Goal: Task Accomplishment & Management: Complete application form

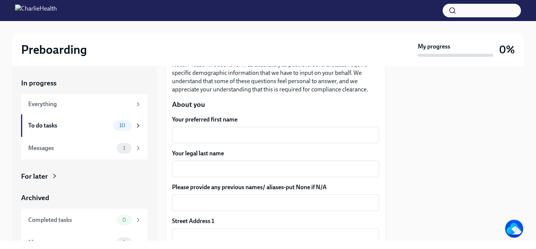
scroll to position [91, 0]
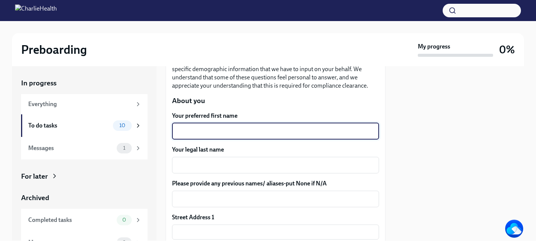
click at [259, 135] on textarea "Your preferred first name" at bounding box center [276, 131] width 198 height 9
type textarea "Raven"
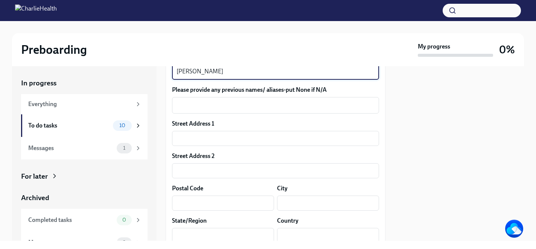
scroll to position [186, 0]
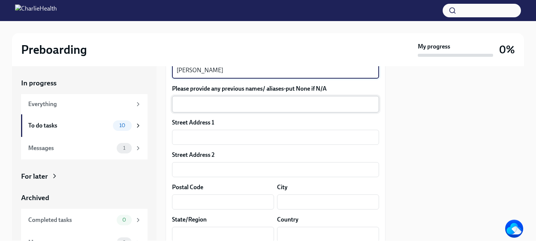
type textarea "[PERSON_NAME]"
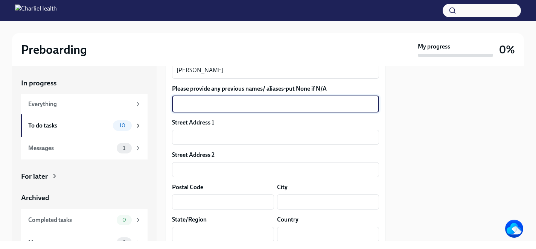
click at [272, 104] on textarea "Please provide any previous names/ aliases-put None if N/A" at bounding box center [276, 104] width 198 height 9
type textarea "Raven [PERSON_NAME]"
click at [249, 132] on input "text" at bounding box center [275, 137] width 207 height 15
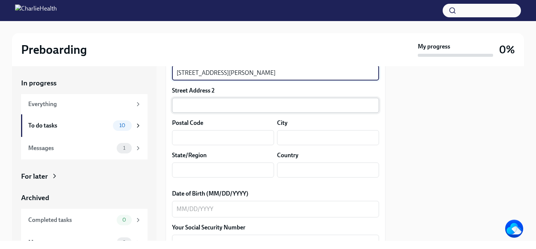
scroll to position [251, 0]
type input "[STREET_ADDRESS][PERSON_NAME]"
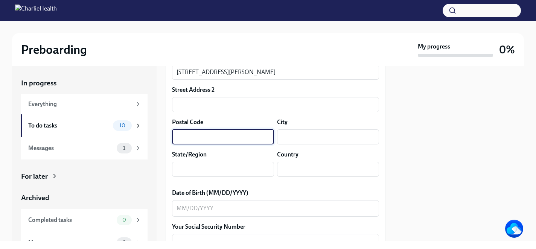
click at [215, 135] on input "text" at bounding box center [223, 137] width 102 height 15
type input "76273"
type input "[GEOGRAPHIC_DATA]"
type input "US"
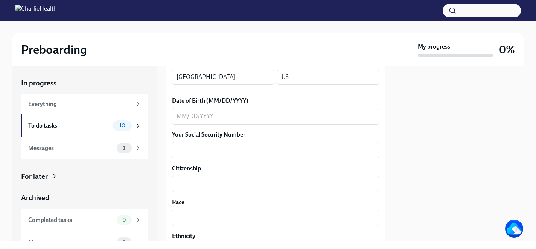
scroll to position [353, 0]
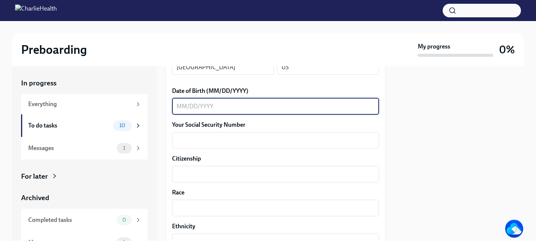
click at [218, 104] on textarea "Date of Birth (MM/DD/YYYY)" at bounding box center [276, 106] width 198 height 9
type textarea "05061988"
click at [214, 138] on textarea "Your Social Security Number" at bounding box center [276, 140] width 198 height 9
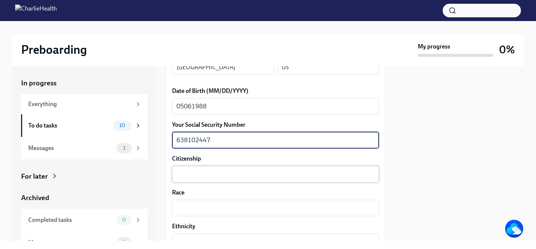
type textarea "638102447"
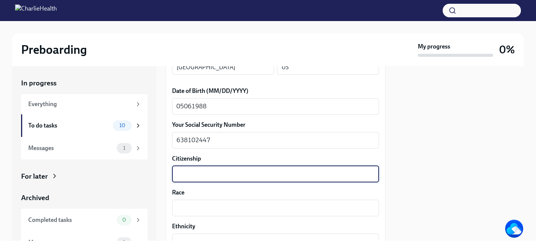
click at [207, 172] on textarea "Citizenship" at bounding box center [276, 174] width 198 height 9
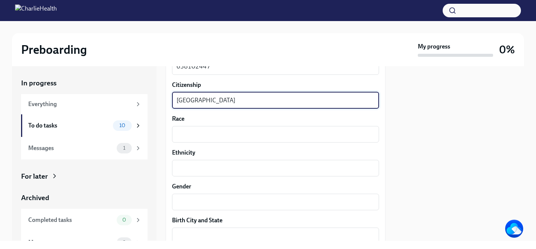
scroll to position [429, 0]
type textarea "[GEOGRAPHIC_DATA]"
click at [202, 132] on textarea "Race" at bounding box center [276, 132] width 198 height 9
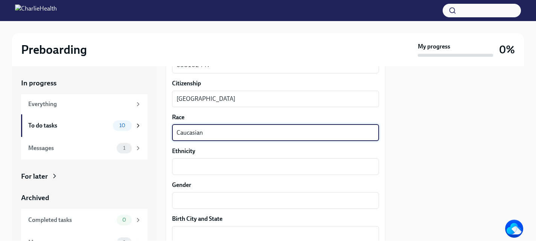
scroll to position [471, 0]
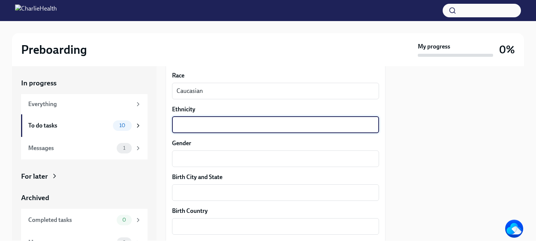
click at [199, 128] on textarea "Ethnicity" at bounding box center [276, 125] width 198 height 9
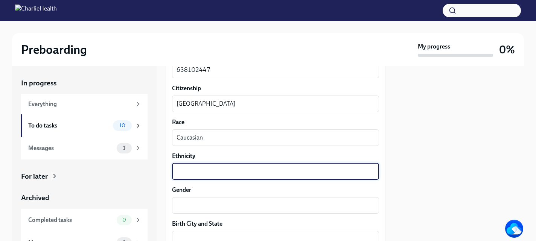
scroll to position [420, 0]
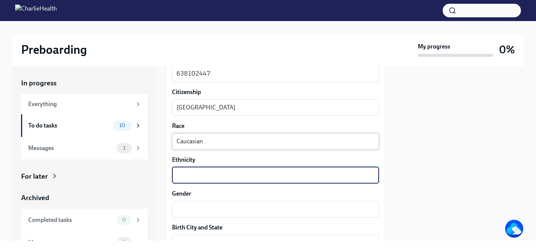
click at [213, 140] on textarea "Caucasian" at bounding box center [276, 141] width 198 height 9
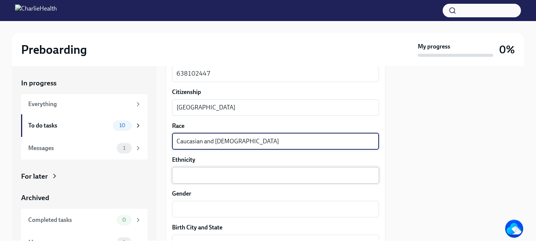
type textarea "Caucasian and [DEMOGRAPHIC_DATA]"
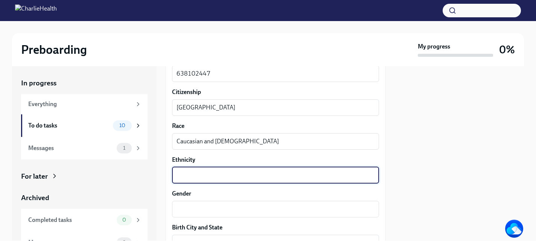
click at [217, 174] on textarea "Ethnicity" at bounding box center [276, 175] width 198 height 9
click at [220, 175] on textarea "Ethnicity" at bounding box center [276, 175] width 198 height 9
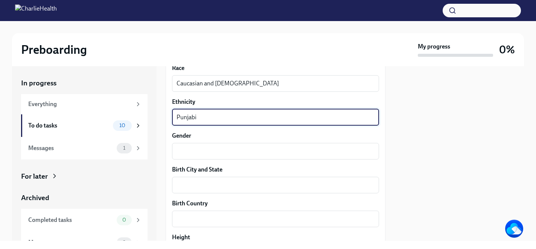
scroll to position [478, 0]
type textarea "Punjabi"
click at [197, 150] on textarea "Gender" at bounding box center [276, 151] width 198 height 9
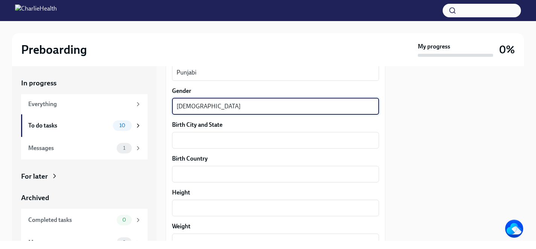
scroll to position [524, 0]
type textarea "[DEMOGRAPHIC_DATA]"
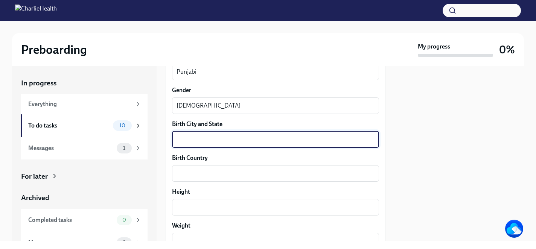
click at [197, 136] on textarea "Birth City and State" at bounding box center [276, 139] width 198 height 9
type textarea "[GEOGRAPHIC_DATA], [US_STATE]"
click at [197, 169] on div "x ​" at bounding box center [275, 173] width 207 height 17
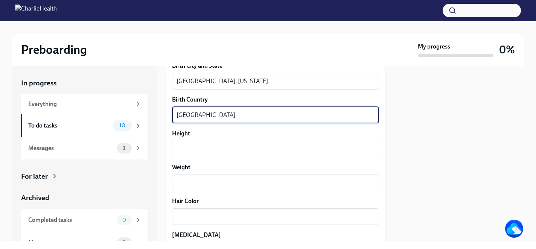
scroll to position [585, 0]
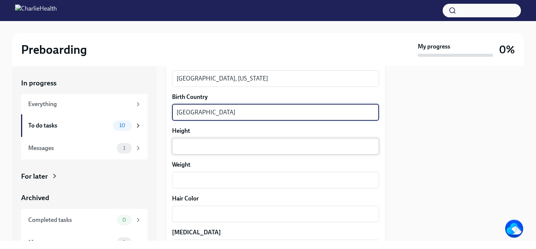
type textarea "[GEOGRAPHIC_DATA]"
click at [193, 148] on textarea "Height" at bounding box center [276, 146] width 198 height 9
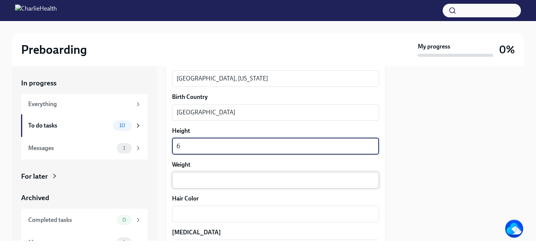
type textarea "6"
click at [194, 178] on textarea "Weight" at bounding box center [276, 180] width 198 height 9
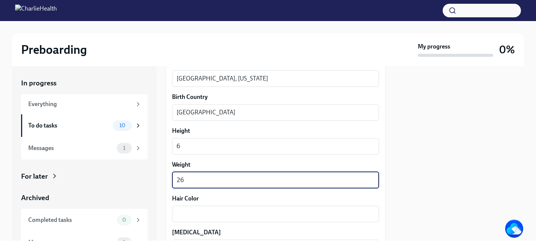
type textarea "2"
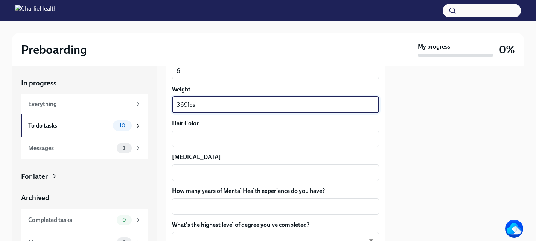
scroll to position [665, 0]
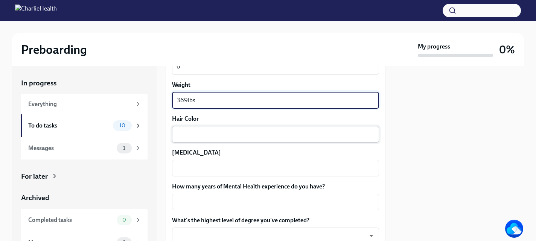
type textarea "369lbs"
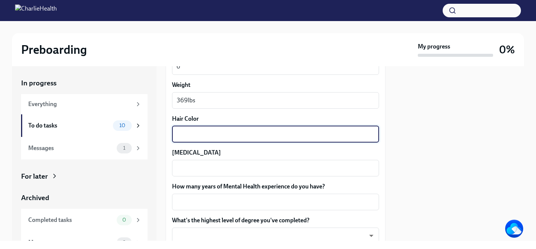
click at [213, 135] on textarea "Hair Color" at bounding box center [276, 134] width 198 height 9
type textarea "Brown"
click at [218, 164] on textarea "[MEDICAL_DATA]" at bounding box center [276, 168] width 198 height 9
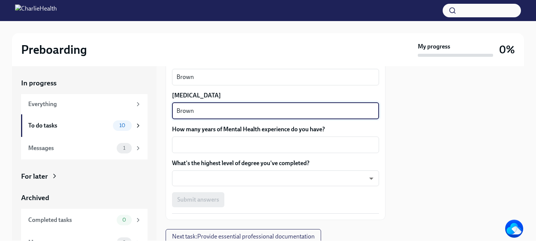
scroll to position [739, 0]
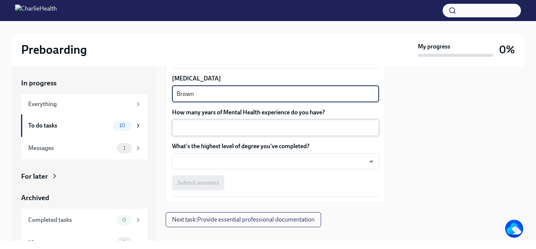
type textarea "Brown"
click at [226, 127] on textarea "How many years of Mental Health experience do you have?" at bounding box center [276, 128] width 198 height 9
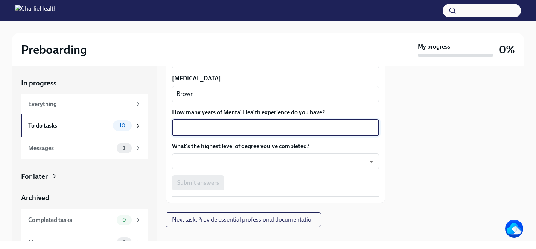
type textarea "1"
type textarea "2"
click at [241, 160] on body "Preboarding My progress 0% In progress Everything To do tasks 10 Messages 1 For…" at bounding box center [268, 124] width 536 height 249
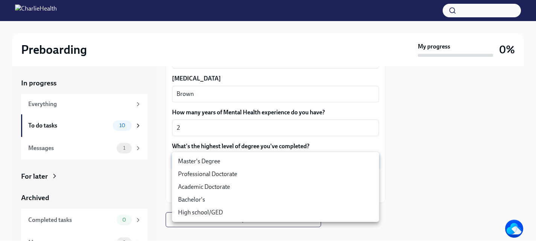
click at [248, 174] on li "Professional Doctorate" at bounding box center [275, 174] width 207 height 13
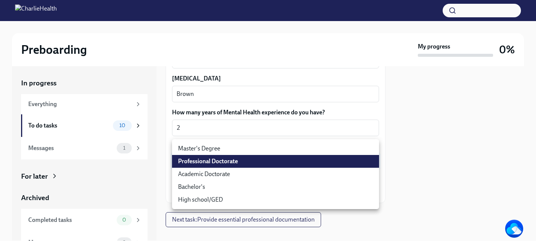
click at [231, 162] on body "Preboarding My progress 0% In progress Everything To do tasks 10 Messages 1 For…" at bounding box center [268, 124] width 536 height 249
click at [255, 174] on li "Academic Doctorate" at bounding box center [275, 174] width 207 height 13
type input "lCpAQ5c32"
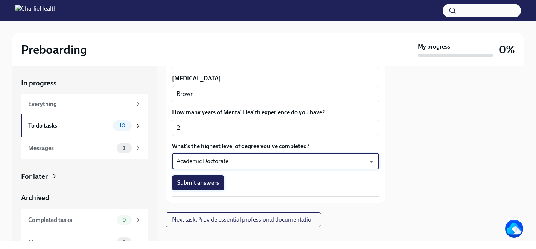
click at [212, 186] on span "Submit answers" at bounding box center [198, 183] width 42 height 8
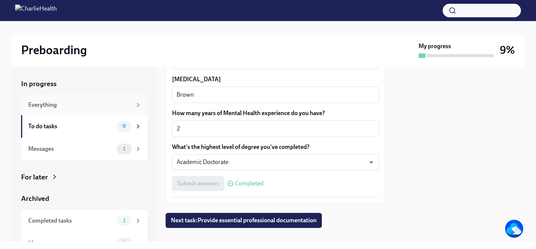
click at [136, 101] on div "Everything" at bounding box center [84, 105] width 113 height 8
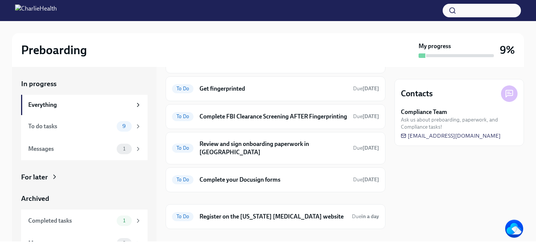
scroll to position [207, 0]
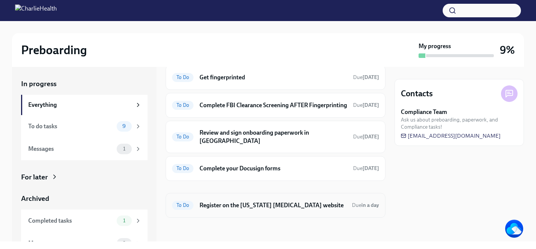
click at [297, 203] on h6 "Register on the [US_STATE] [MEDICAL_DATA] website" at bounding box center [273, 206] width 147 height 8
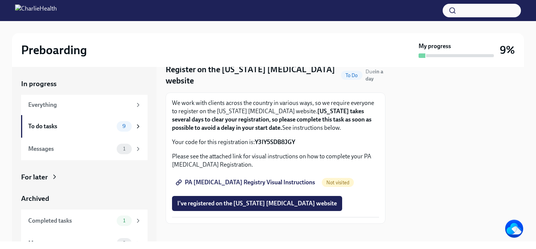
scroll to position [37, 0]
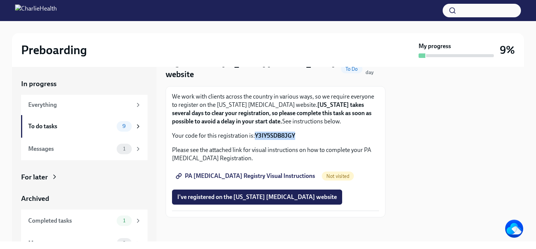
drag, startPoint x: 298, startPoint y: 138, endPoint x: 256, endPoint y: 140, distance: 42.2
click at [256, 140] on p "Your code for this registration is: Y3IY5SDB8JGY" at bounding box center [275, 136] width 207 height 8
copy strong "Y3IY5SDB8JGY"
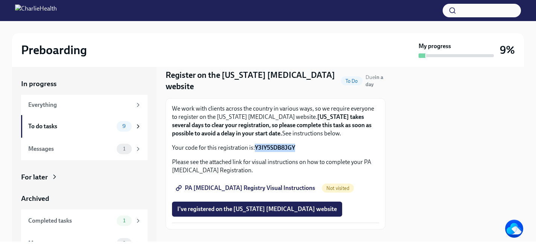
click at [277, 188] on span "PA [MEDICAL_DATA] Registry Visual Instructions" at bounding box center [246, 189] width 138 height 8
click at [280, 211] on span "I've registered on the [US_STATE] [MEDICAL_DATA] website" at bounding box center [257, 210] width 160 height 8
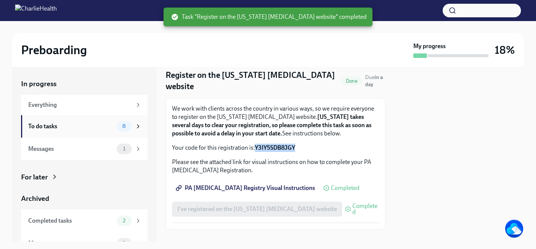
click at [81, 129] on div "To do tasks" at bounding box center [71, 126] width 86 height 8
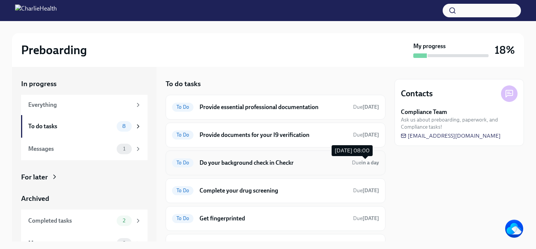
click at [364, 163] on strong "in a day" at bounding box center [371, 163] width 18 height 6
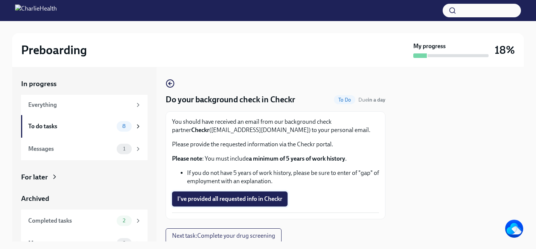
click at [268, 200] on span "I've provided all requested info in Checkr" at bounding box center [229, 200] width 105 height 8
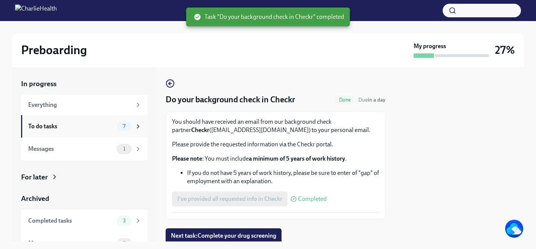
click at [72, 131] on div "To do tasks 7" at bounding box center [84, 126] width 127 height 23
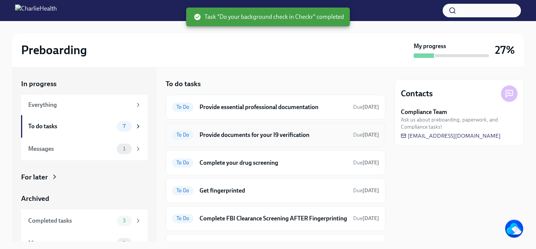
click at [315, 133] on h6 "Provide documents for your I9 verification" at bounding box center [274, 135] width 148 height 8
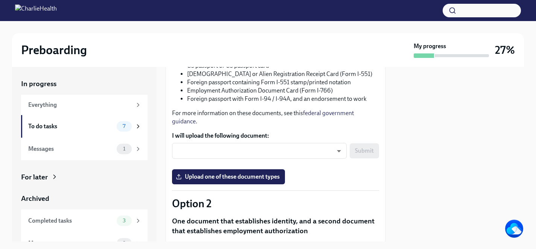
scroll to position [137, 0]
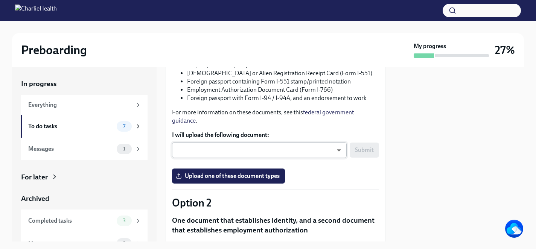
click at [328, 151] on body "Preboarding My progress 27% In progress Everything To do tasks 7 Messages 1 For…" at bounding box center [268, 124] width 536 height 249
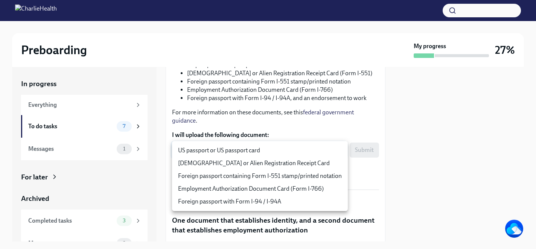
click at [301, 151] on li "US passport or US passport card" at bounding box center [260, 150] width 176 height 13
type input "KnYOjnC8x"
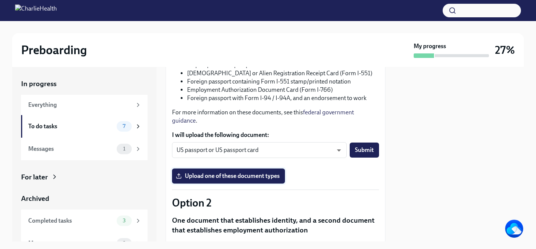
click at [277, 176] on span "Upload one of these document types" at bounding box center [228, 177] width 102 height 8
click at [0, 0] on input "Upload one of these document types" at bounding box center [0, 0] width 0 height 0
click at [363, 150] on span "Submit" at bounding box center [364, 151] width 19 height 8
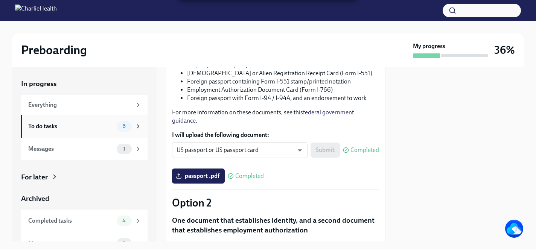
click at [62, 125] on div "To do tasks" at bounding box center [71, 126] width 86 height 8
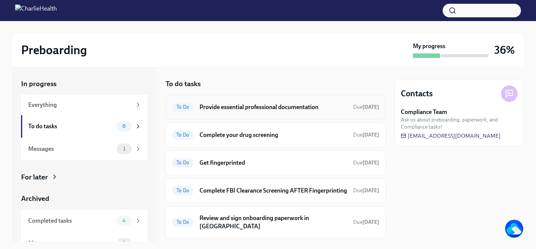
click at [323, 108] on h6 "Provide essential professional documentation" at bounding box center [274, 107] width 148 height 8
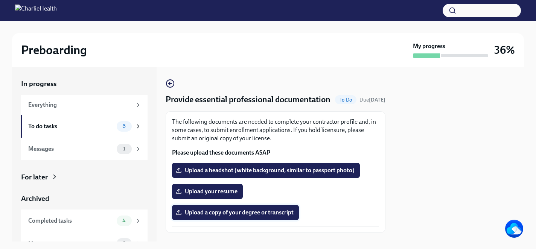
click at [279, 217] on span "Upload a copy of your degree or transcript" at bounding box center [235, 213] width 116 height 8
click at [0, 0] on input "Upload a copy of your degree or transcript" at bounding box center [0, 0] width 0 height 0
click at [115, 126] on div "To do tasks 6" at bounding box center [84, 126] width 113 height 11
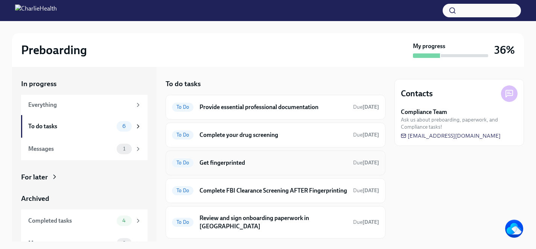
click at [340, 154] on div "To Do Get fingerprinted Due [DATE]" at bounding box center [276, 163] width 220 height 25
click at [339, 160] on h6 "Get fingerprinted" at bounding box center [274, 163] width 148 height 8
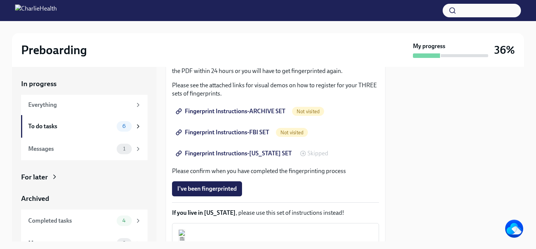
scroll to position [121, 0]
click at [264, 109] on span "Fingerprint Instructions-ARCHIVE SET" at bounding box center [231, 111] width 108 height 8
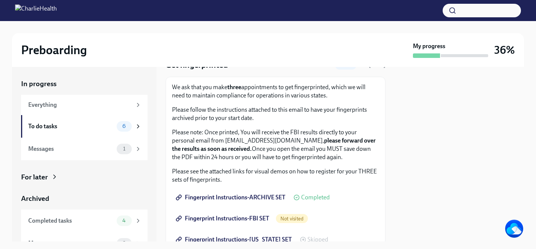
scroll to position [36, 0]
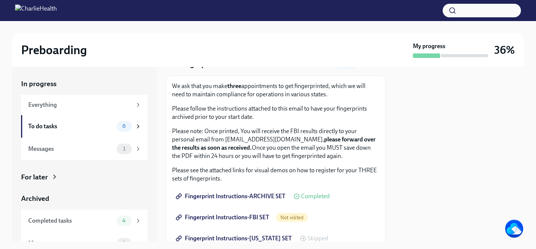
click at [257, 218] on span "Fingerprint Instructions-FBI SET" at bounding box center [223, 218] width 92 height 8
